Goal: Communication & Community: Ask a question

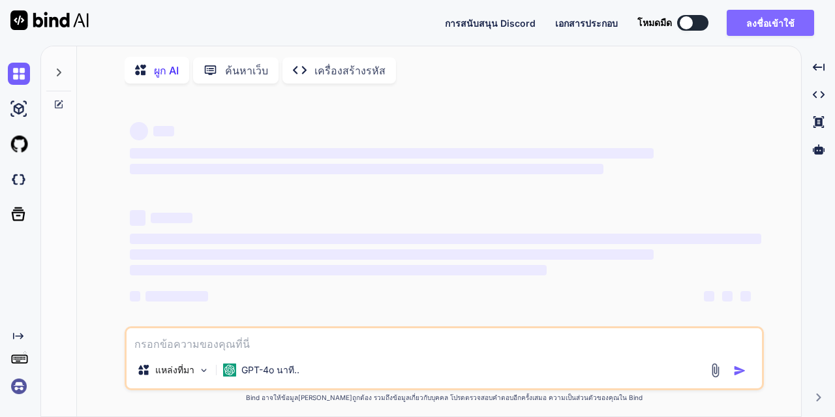
click at [760, 23] on font "ลงชื่อเข้าใช้" at bounding box center [770, 23] width 48 height 11
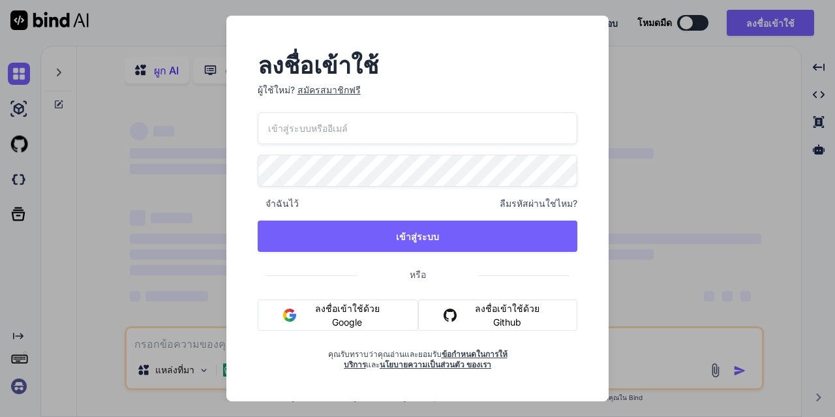
type textarea "x"
paste input "[EMAIL_ADDRESS][DOMAIN_NAME]"
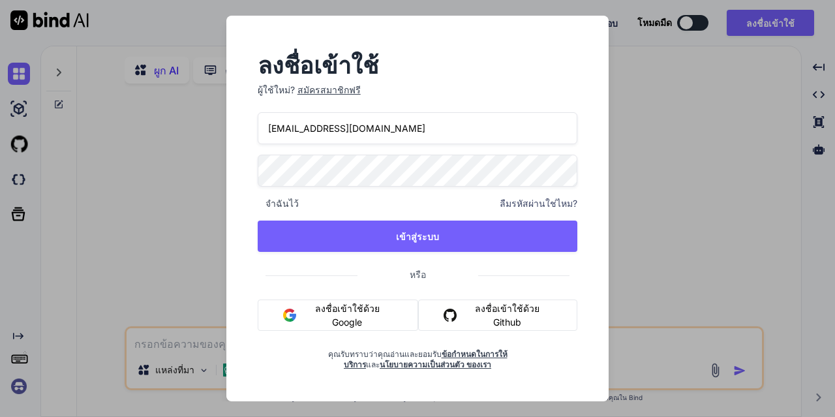
type input "[EMAIL_ADDRESS][DOMAIN_NAME]"
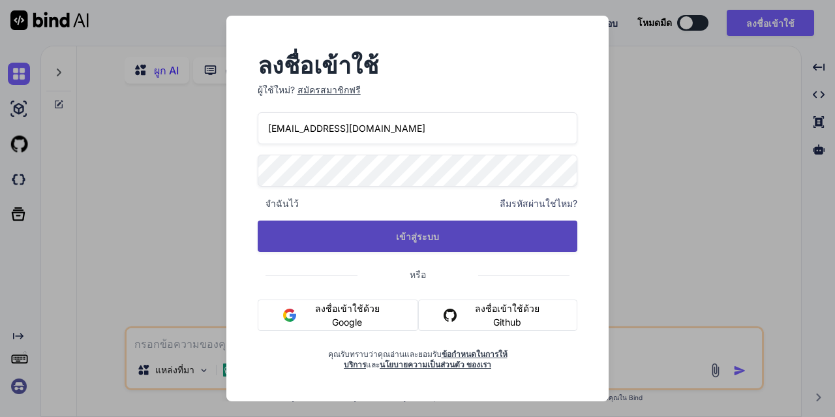
click at [340, 237] on button "เข้าสู่ระบบ" at bounding box center [418, 235] width 320 height 31
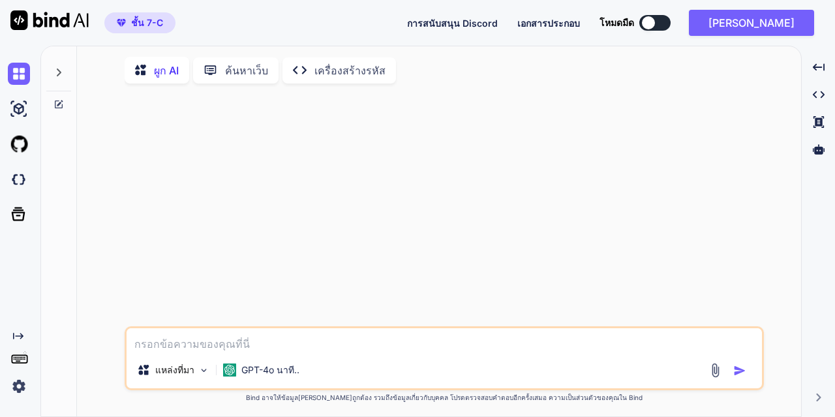
click at [713, 374] on img at bounding box center [715, 370] width 15 height 15
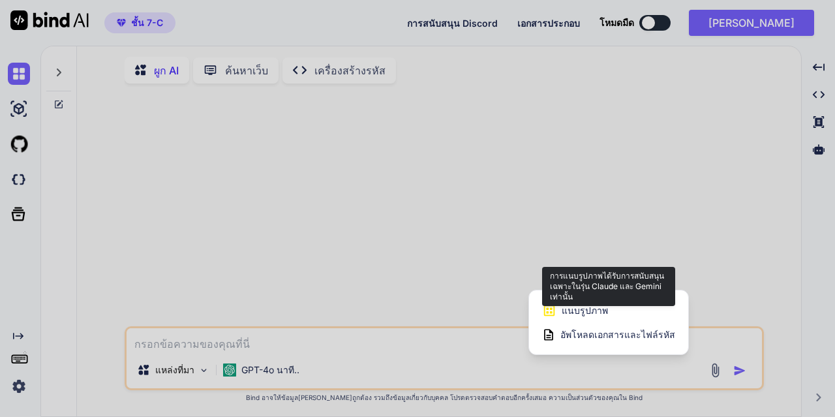
click at [598, 310] on font "แนบรูปภาพ" at bounding box center [585, 310] width 46 height 11
click at [590, 312] on font "แนบรูปภาพ" at bounding box center [585, 310] width 46 height 11
click at [582, 310] on font "แนบรูปภาพ" at bounding box center [585, 310] width 46 height 11
click at [552, 310] on icon at bounding box center [549, 310] width 14 height 14
click at [586, 310] on font "แนบรูปภาพ" at bounding box center [585, 310] width 46 height 11
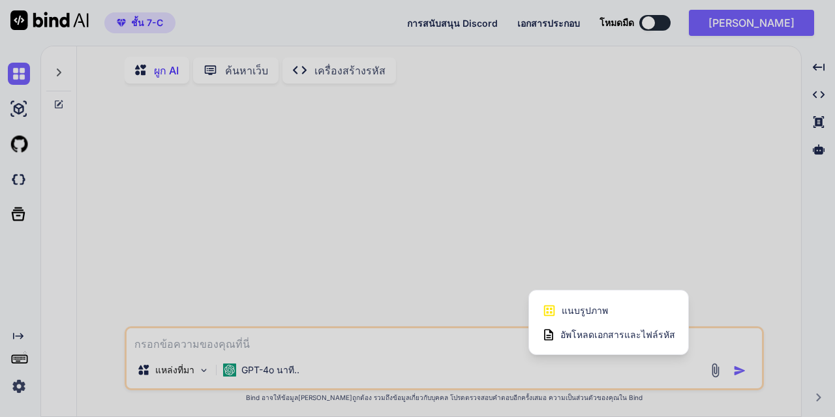
click at [586, 336] on font "อัพโหลดเอกสารและไฟล์รหัส" at bounding box center [617, 334] width 115 height 11
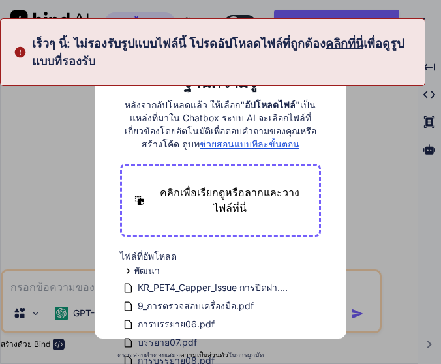
click at [363, 41] on font "คลิกที่นี่" at bounding box center [344, 44] width 38 height 14
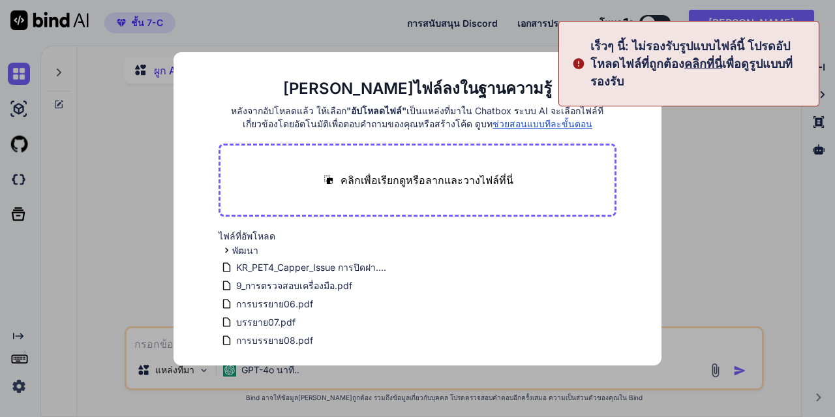
click at [690, 149] on div "[PERSON_NAME]ไฟล์ลงในฐานความรู้ หลังจากอัปโหลดแล้ว ให้เลือก "อัปโหลดไฟล์" เป็นแ…" at bounding box center [417, 208] width 835 height 417
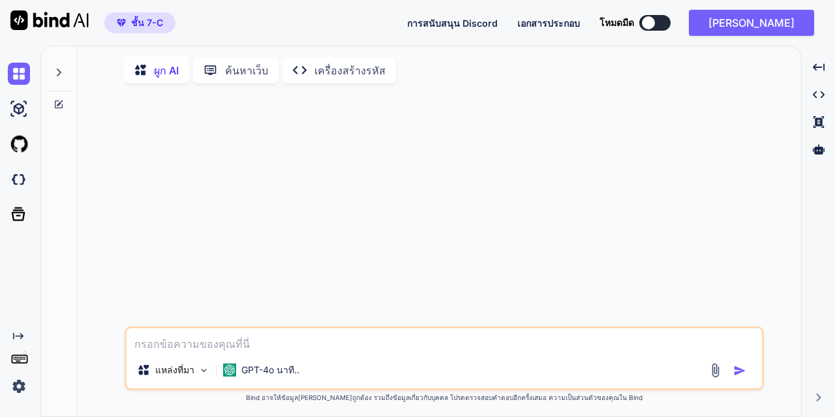
click at [254, 338] on textarea at bounding box center [444, 339] width 635 height 23
click at [149, 68] on icon at bounding box center [144, 70] width 19 height 16
click at [227, 66] on font "ค้นหาเว็บ" at bounding box center [246, 70] width 43 height 13
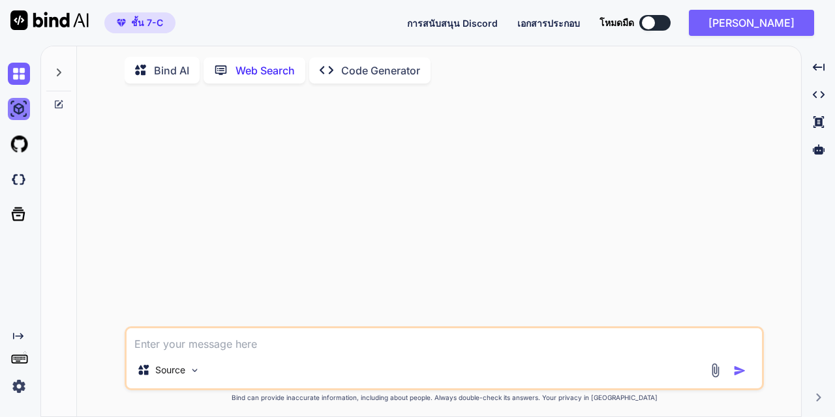
scroll to position [5, 0]
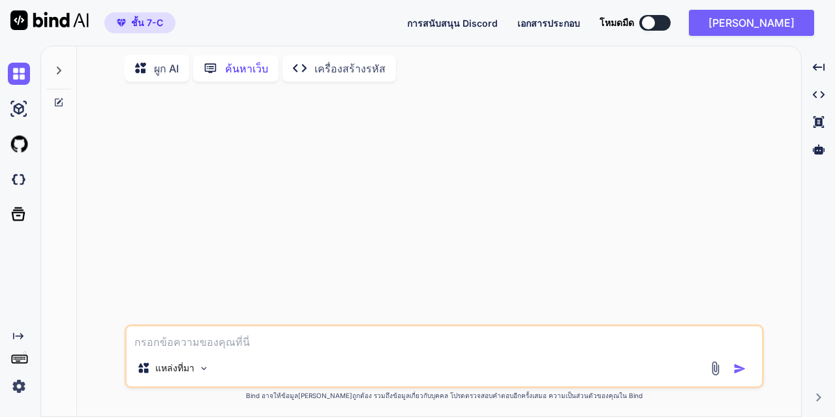
click at [153, 67] on icon at bounding box center [144, 68] width 19 height 16
click at [273, 374] on font "GPT-4o นาที.." at bounding box center [270, 369] width 58 height 11
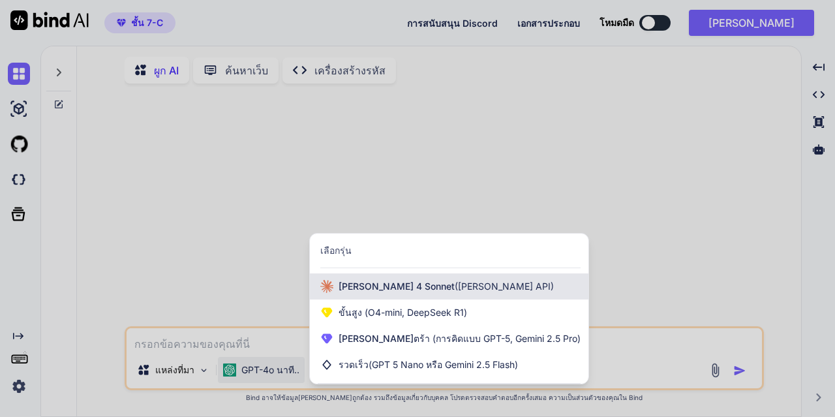
click at [393, 292] on font "[PERSON_NAME] 4 Sonnet" at bounding box center [397, 285] width 116 height 11
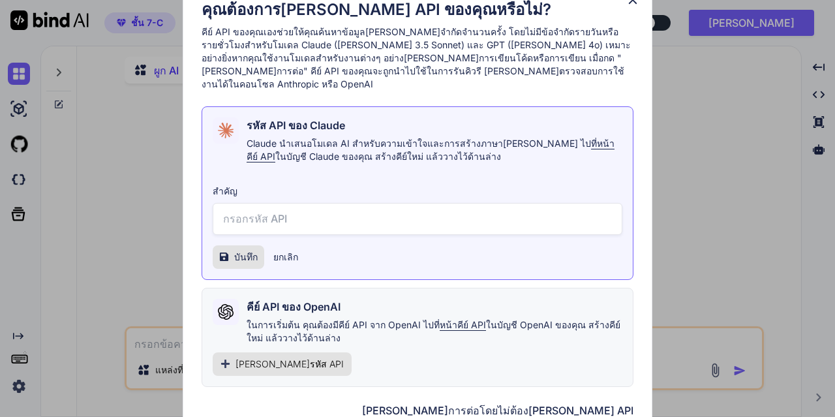
click at [242, 217] on input "text" at bounding box center [418, 219] width 410 height 32
click at [630, 2] on icon at bounding box center [633, 0] width 14 height 14
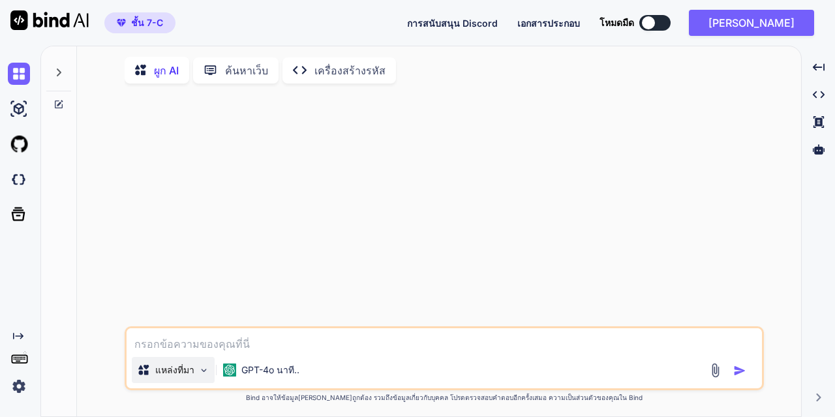
click at [186, 371] on font "แหล่งที่มา" at bounding box center [174, 369] width 39 height 11
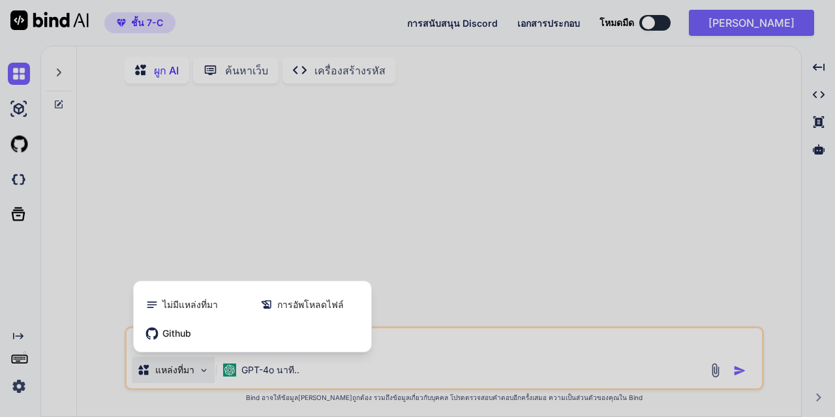
click at [298, 210] on div at bounding box center [417, 208] width 835 height 417
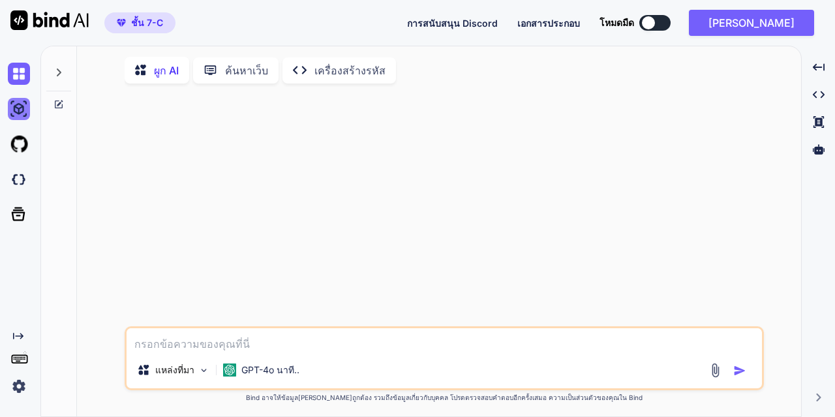
click at [18, 112] on img at bounding box center [19, 109] width 22 height 22
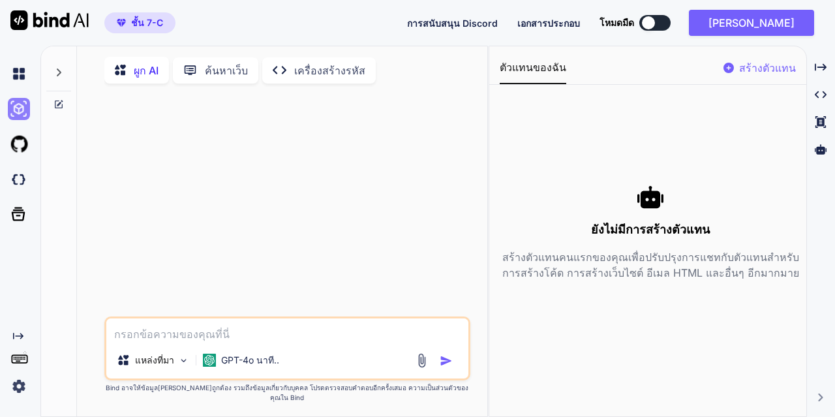
click at [18, 103] on img at bounding box center [19, 109] width 22 height 22
click at [819, 65] on icon "Created with Pixso." at bounding box center [821, 67] width 12 height 12
